Goal: Task Accomplishment & Management: Manage account settings

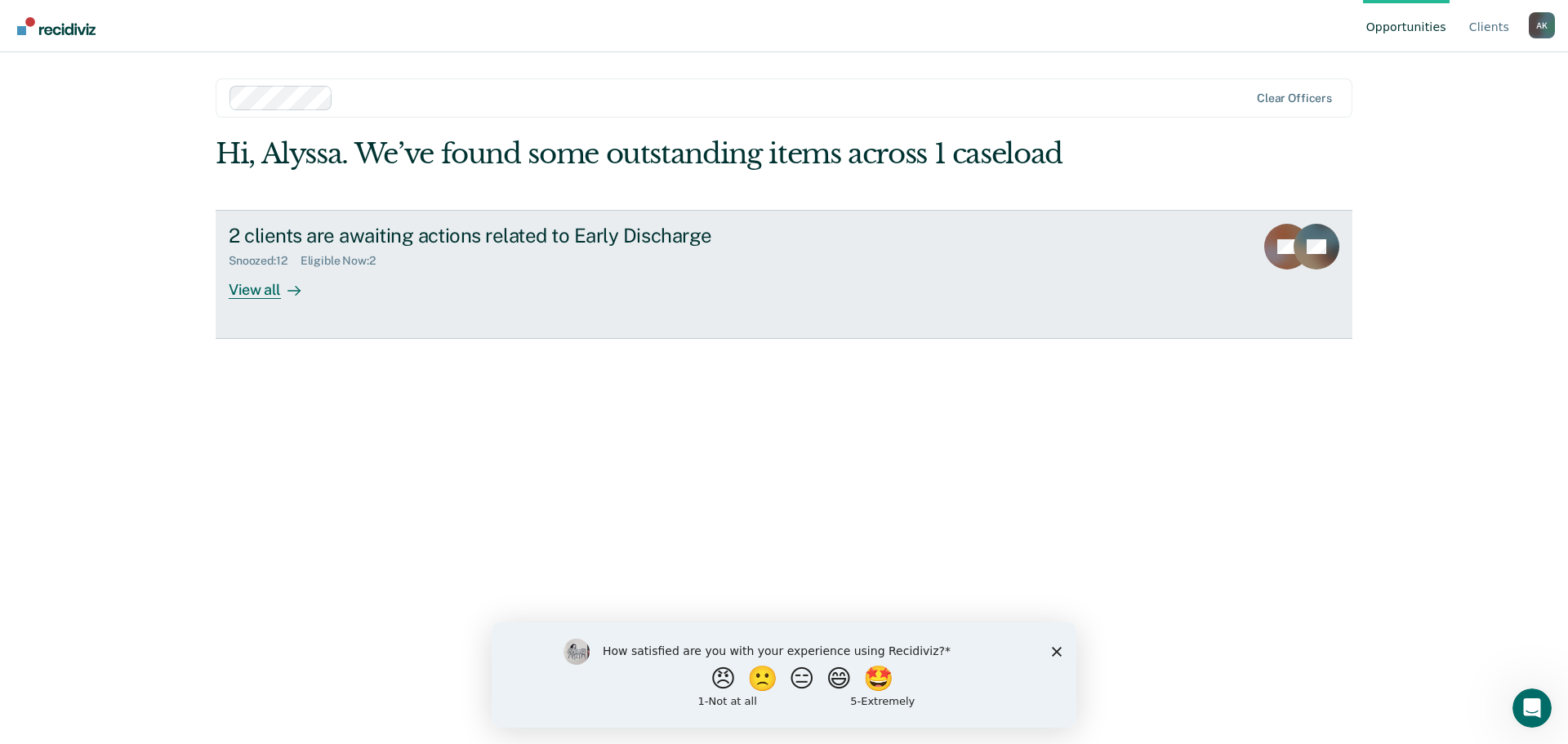
click at [256, 295] on div "View all" at bounding box center [275, 283] width 92 height 31
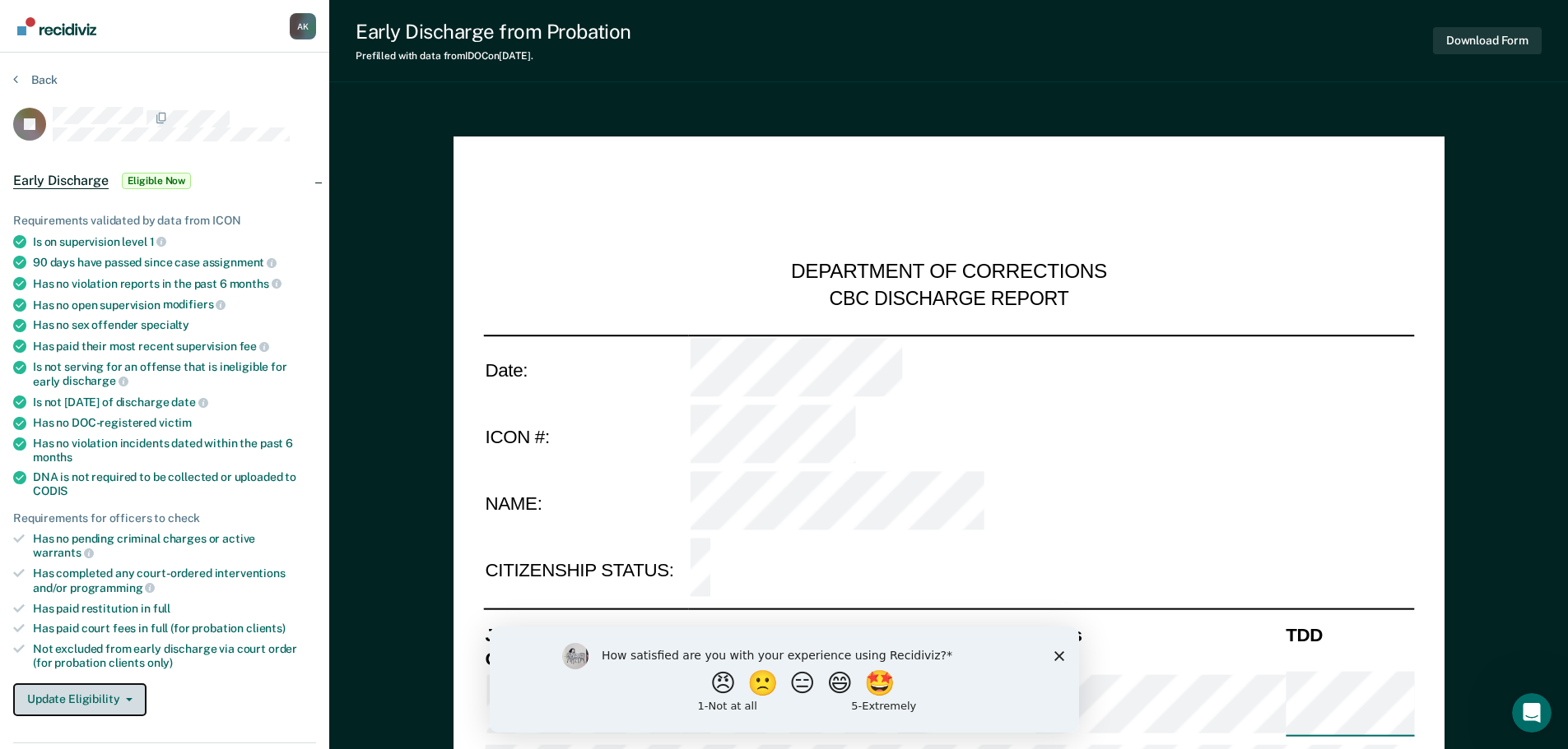
click at [91, 685] on button "Update Eligibility" at bounding box center [79, 700] width 133 height 33
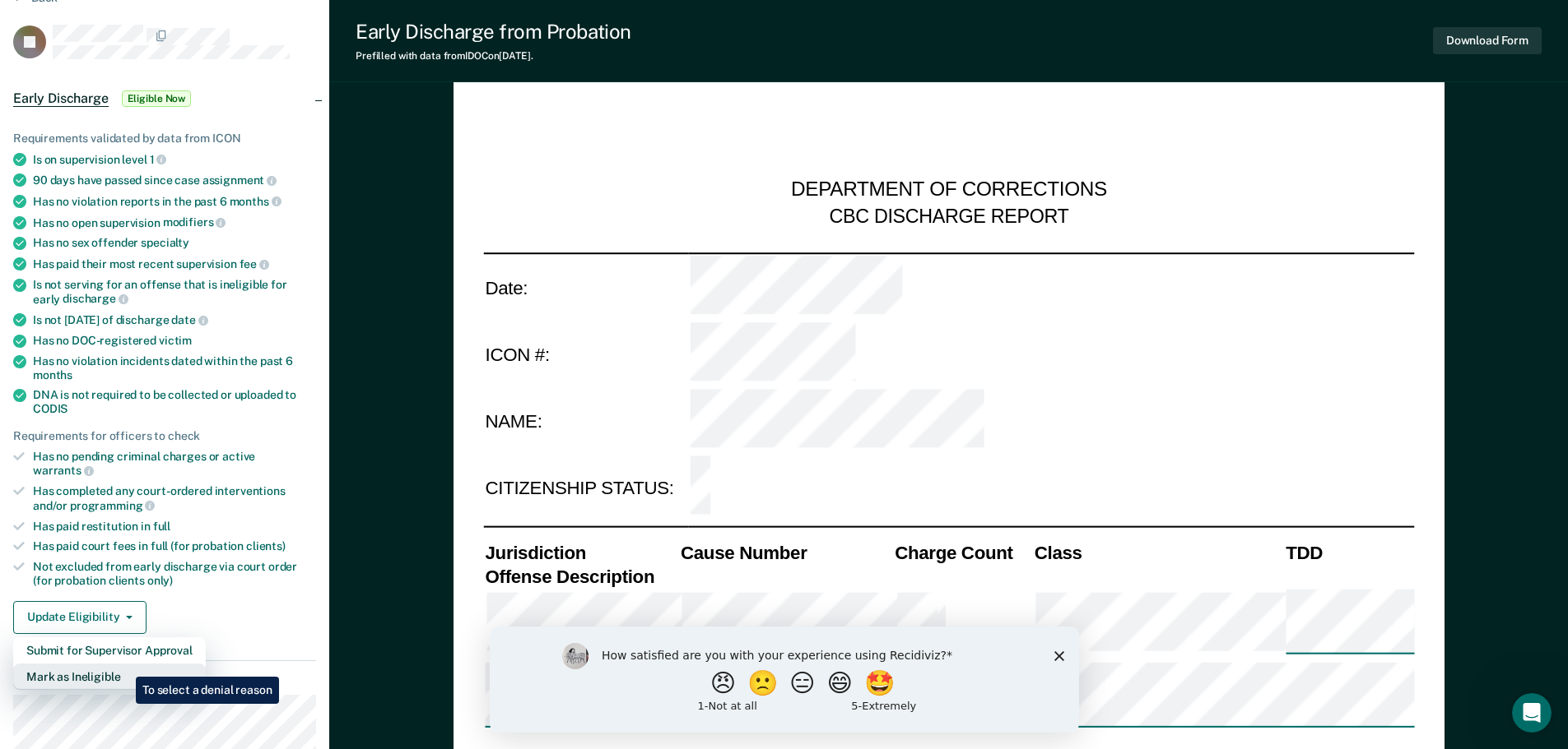
click at [123, 665] on button "Mark as Ineligible" at bounding box center [109, 677] width 193 height 27
type textarea "x"
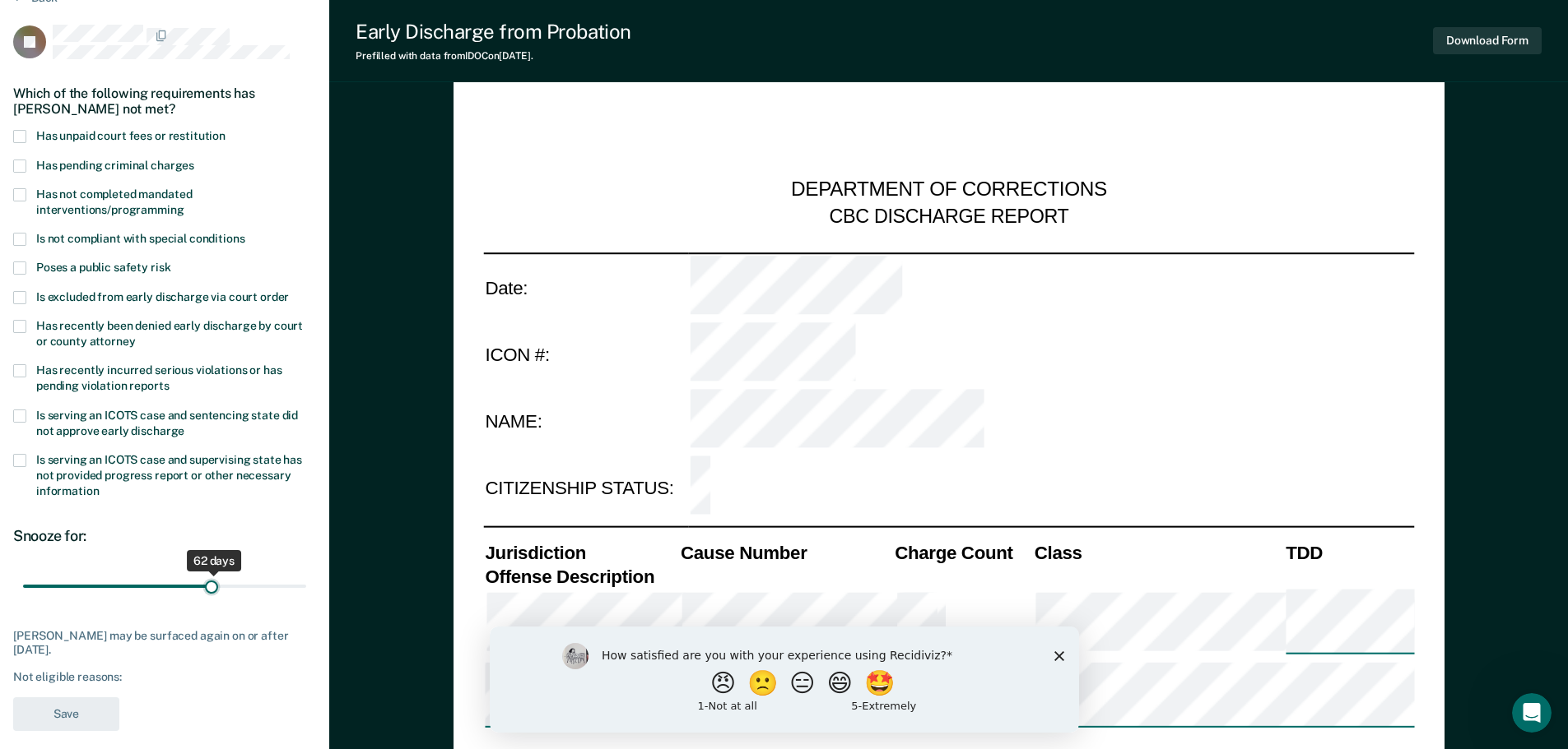
drag, startPoint x: 117, startPoint y: 584, endPoint x: 194, endPoint y: 563, distance: 79.8
click at [208, 572] on input "range" at bounding box center [165, 586] width 283 height 29
click at [17, 325] on span at bounding box center [19, 326] width 13 height 13
click at [135, 336] on input "Has recently been denied early discharge by court or county attorney" at bounding box center [135, 336] width 0 height 0
drag, startPoint x: 123, startPoint y: 583, endPoint x: 247, endPoint y: 582, distance: 124.0
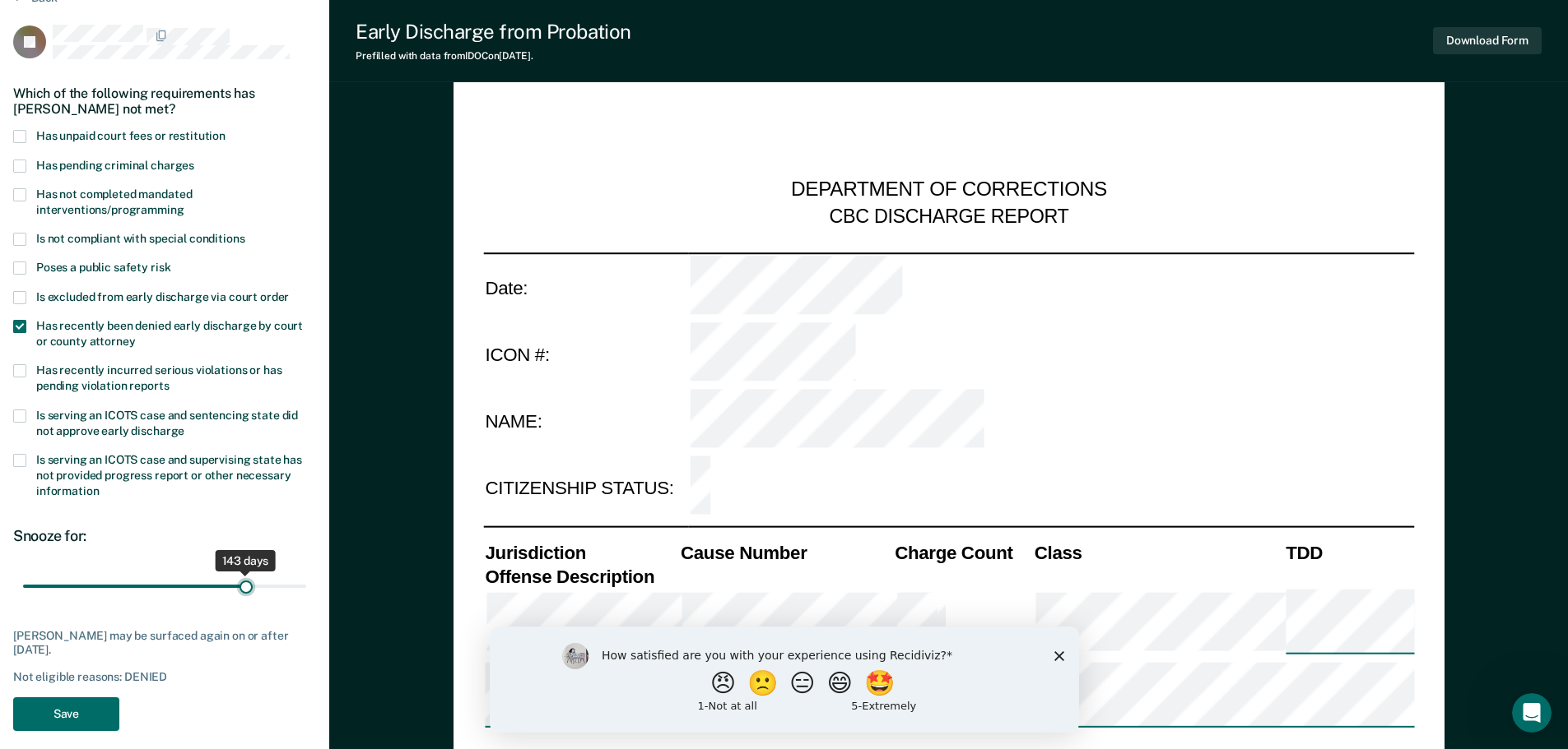
type input "143"
click at [247, 582] on input "range" at bounding box center [165, 586] width 283 height 29
click at [78, 714] on button "Save" at bounding box center [66, 714] width 106 height 33
type textarea "x"
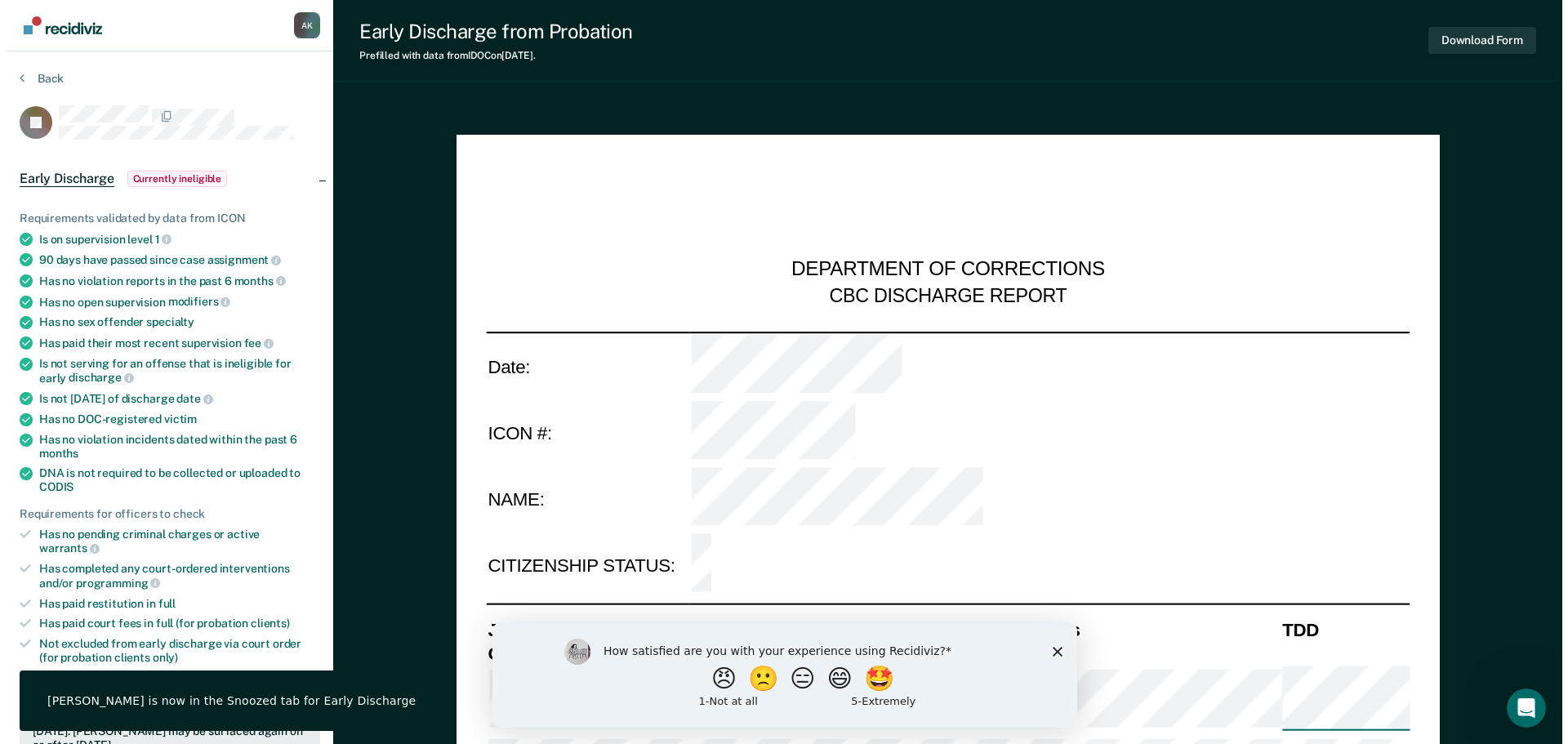
scroll to position [0, 0]
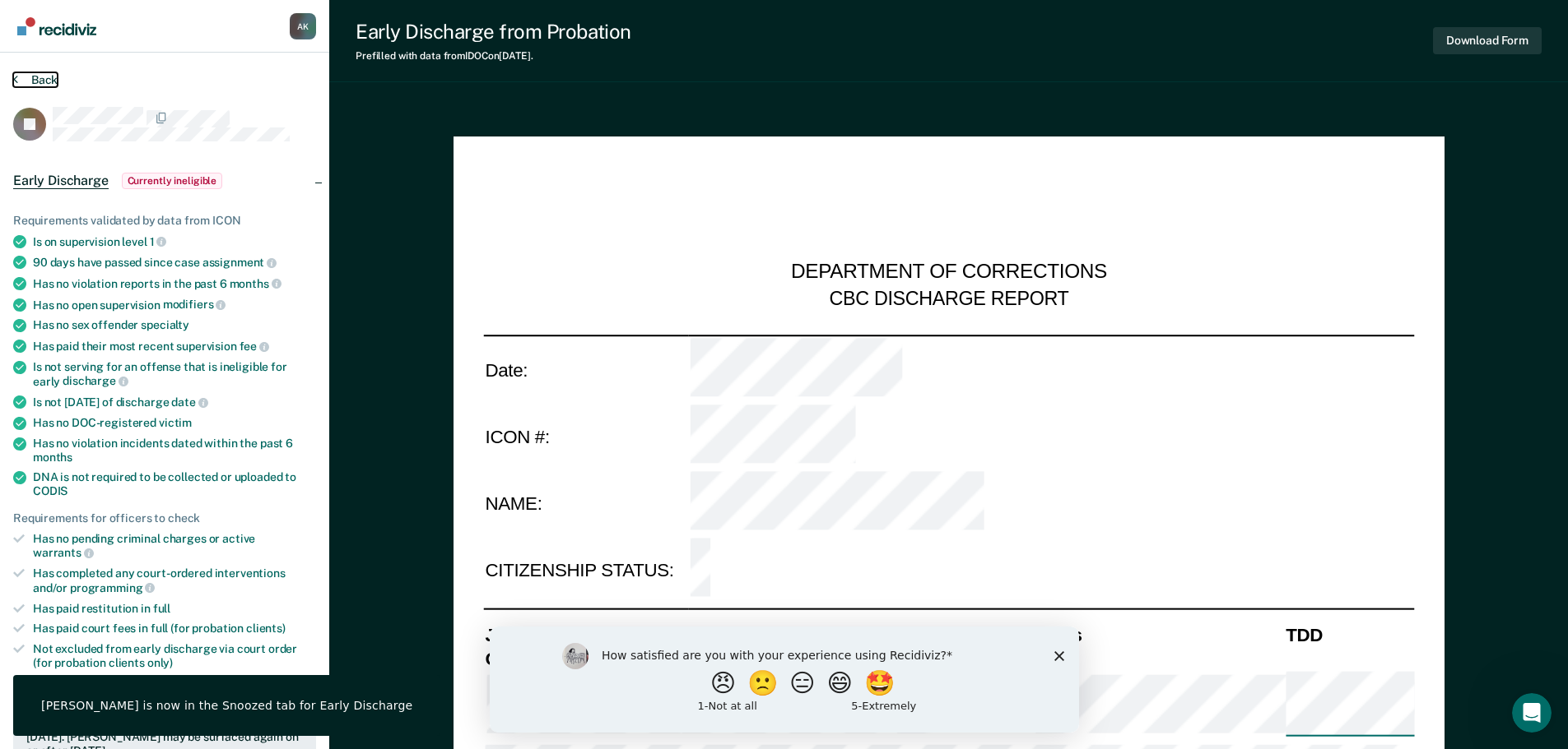
click at [31, 84] on button "Back" at bounding box center [35, 79] width 45 height 15
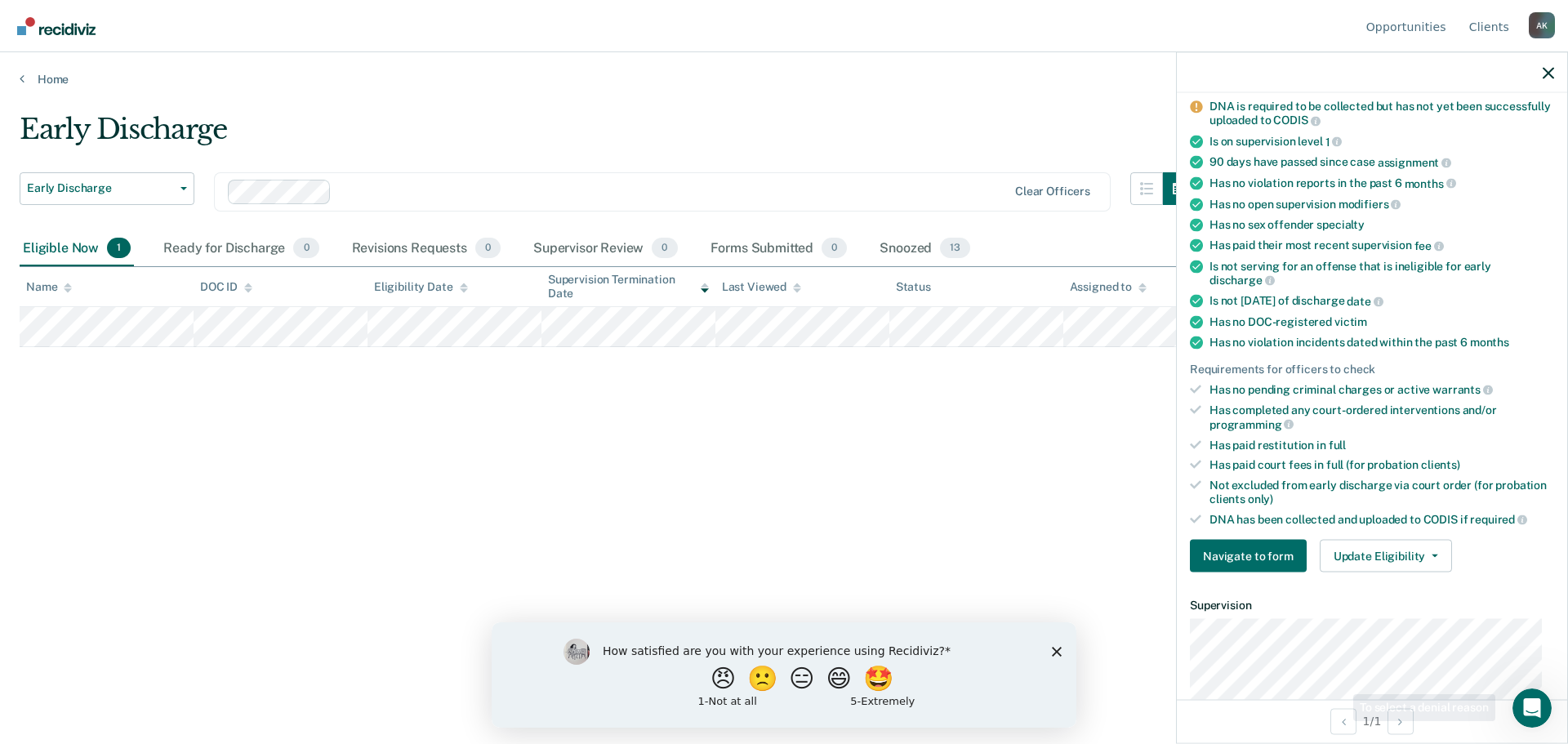
scroll to position [163, 0]
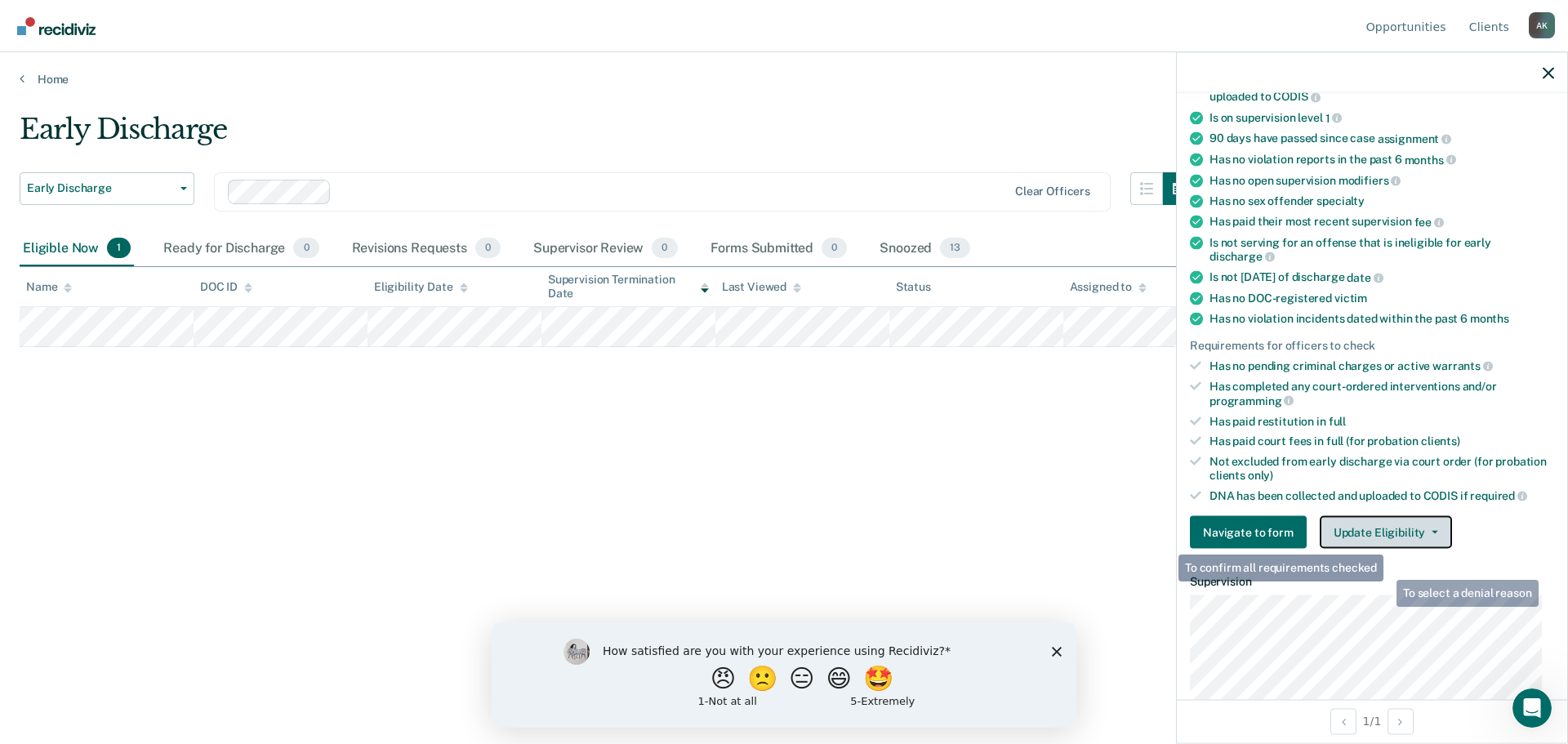
click at [1386, 529] on button "Update Eligibility" at bounding box center [1385, 533] width 132 height 32
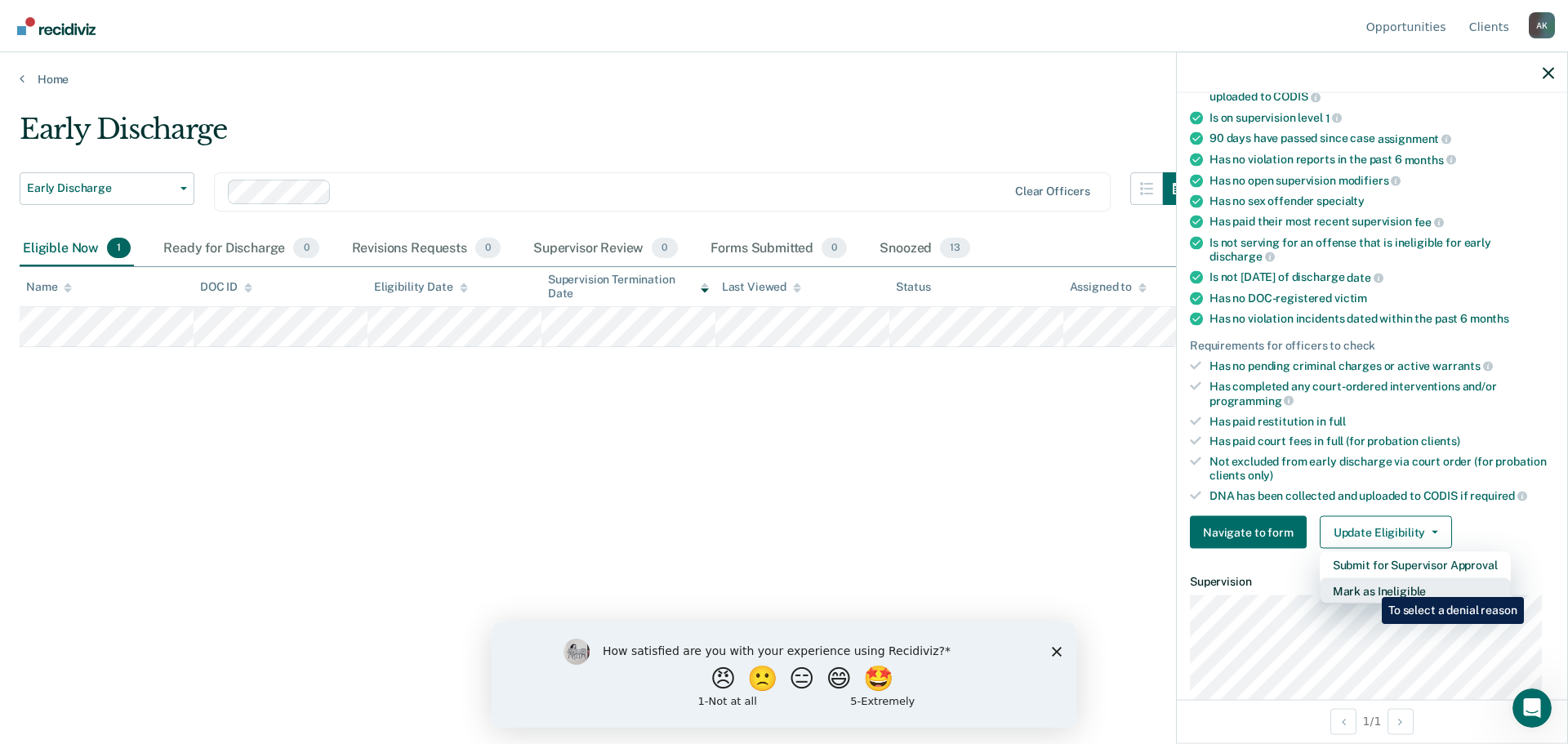
click at [1370, 585] on button "Mark as Ineligible" at bounding box center [1415, 592] width 191 height 26
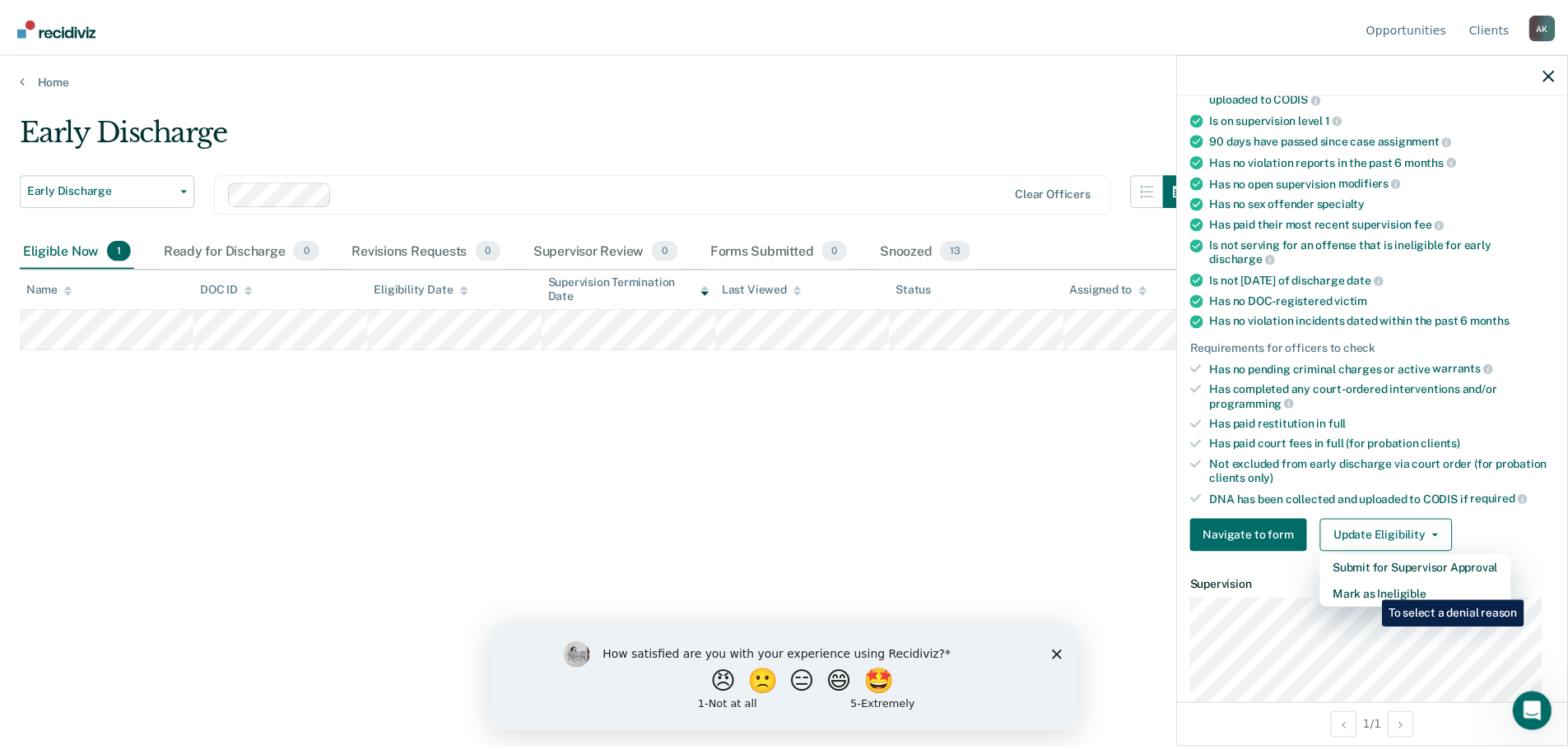
scroll to position [75, 0]
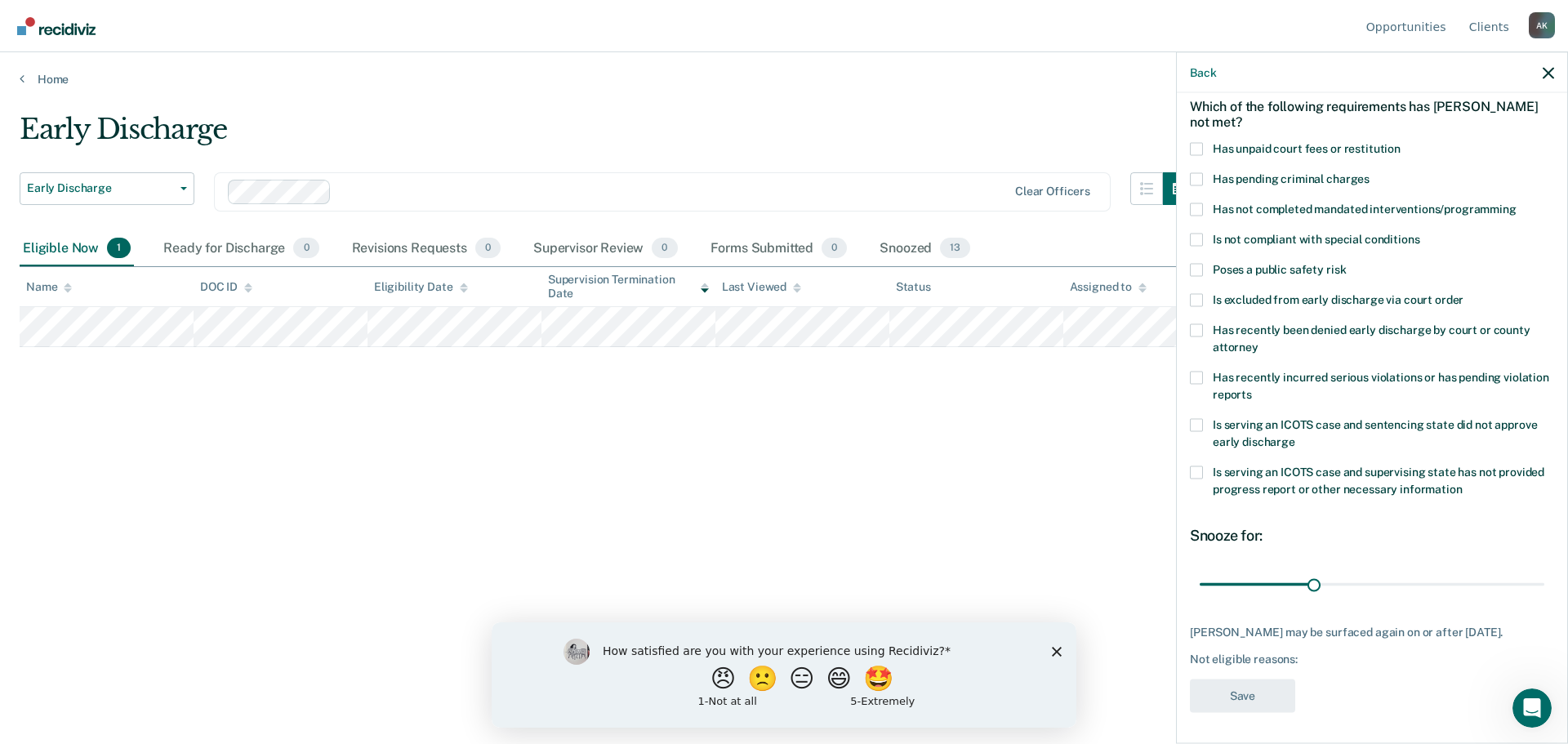
click at [1192, 333] on span at bounding box center [1195, 329] width 13 height 13
click at [1258, 341] on input "Has recently been denied early discharge by court or county attorney" at bounding box center [1258, 341] width 0 height 0
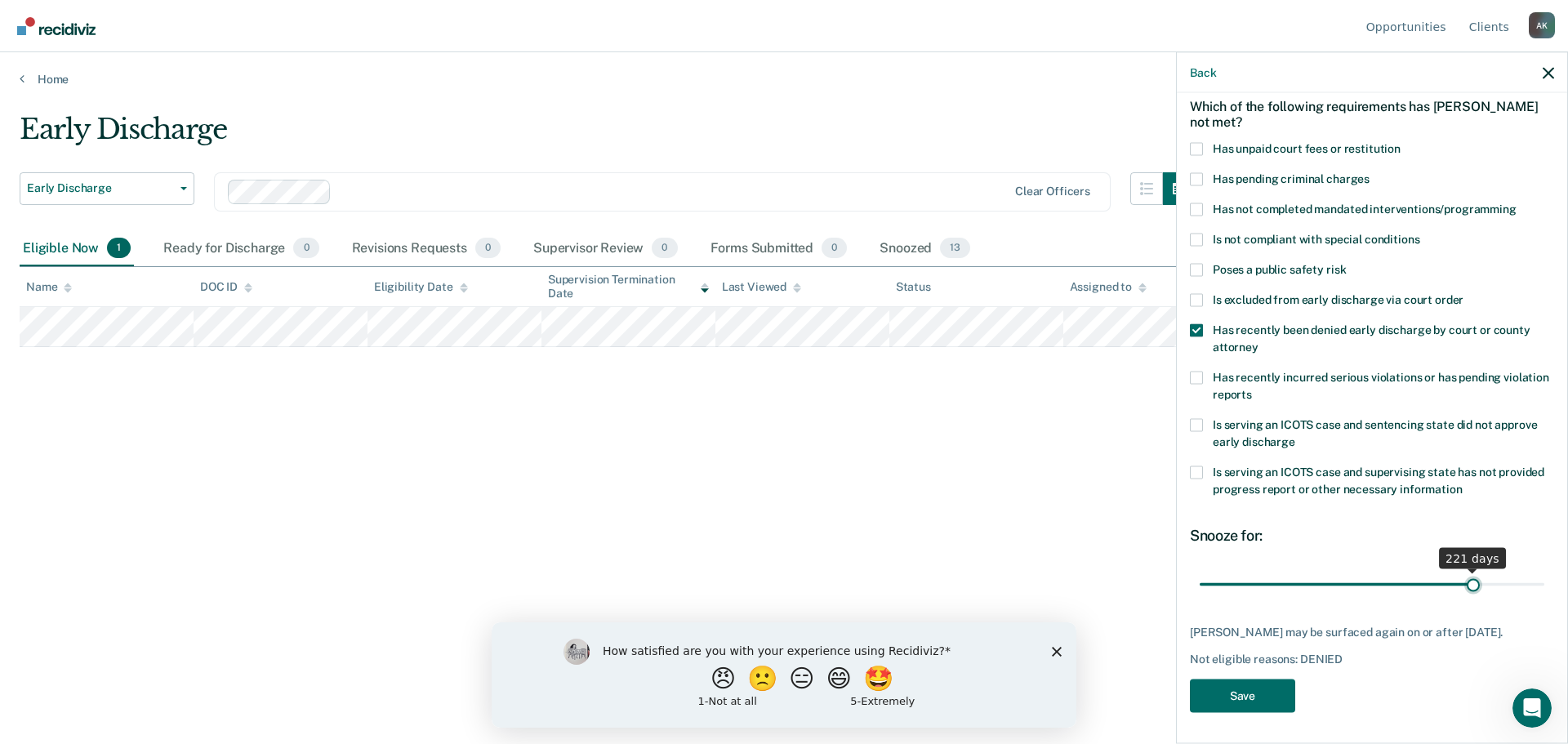
drag, startPoint x: 1240, startPoint y: 591, endPoint x: 1463, endPoint y: 572, distance: 223.8
type input "221"
click at [1463, 572] on input "range" at bounding box center [1371, 585] width 345 height 29
click at [1251, 695] on button "Save" at bounding box center [1242, 695] width 105 height 33
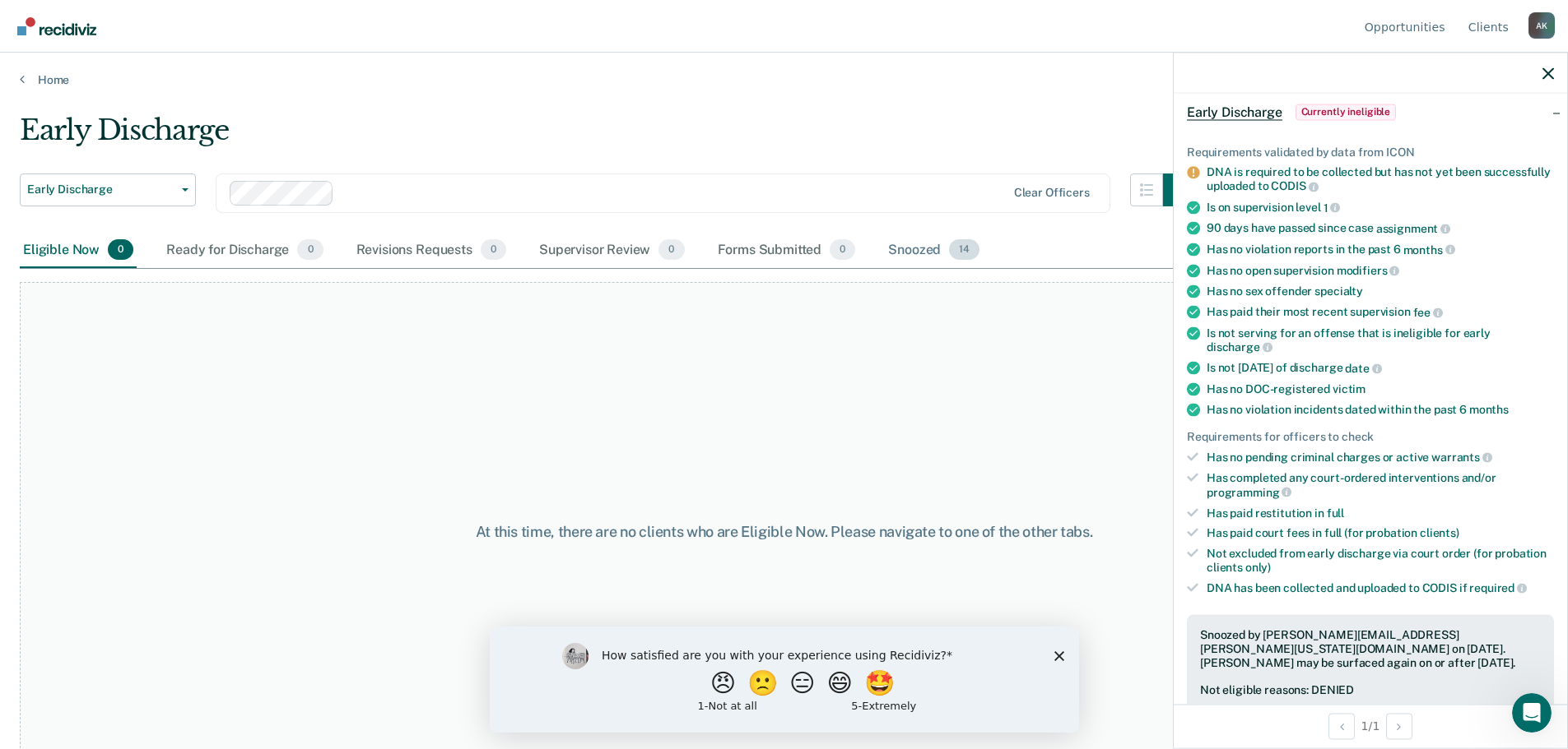
click at [932, 255] on div "Snoozed 14" at bounding box center [934, 251] width 98 height 36
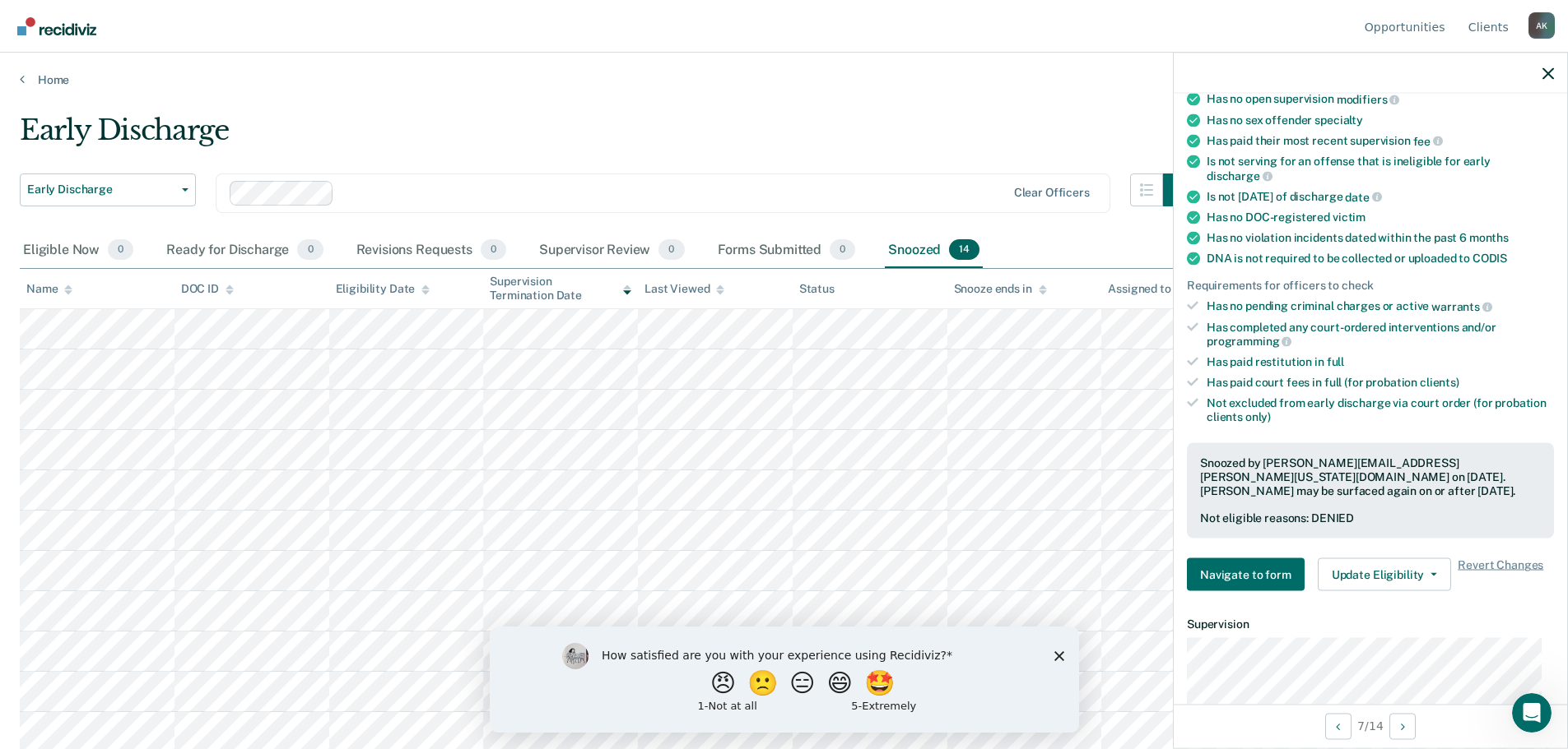
scroll to position [240, 0]
